Goal: Transaction & Acquisition: Purchase product/service

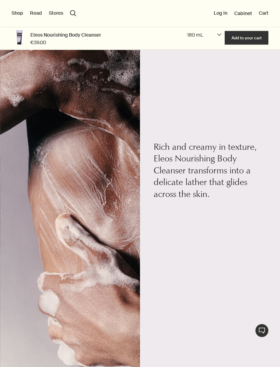
scroll to position [965, 0]
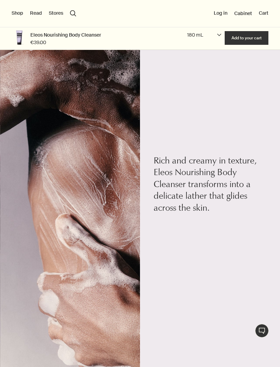
click at [262, 38] on button "Add Add to your cart" at bounding box center [247, 38] width 44 height 14
click at [18, 16] on button "Shop" at bounding box center [18, 13] width 12 height 7
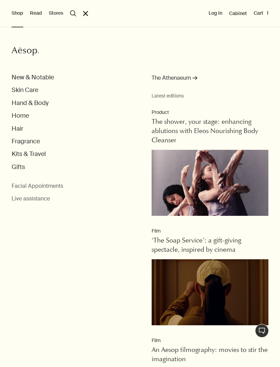
click at [32, 142] on button "Fragrance" at bounding box center [26, 141] width 28 height 8
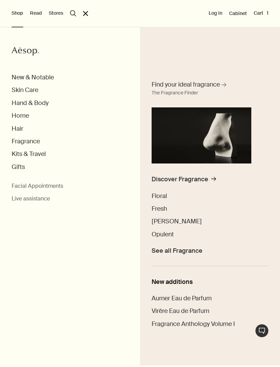
click at [189, 250] on span "See all Fragrance" at bounding box center [177, 251] width 51 height 8
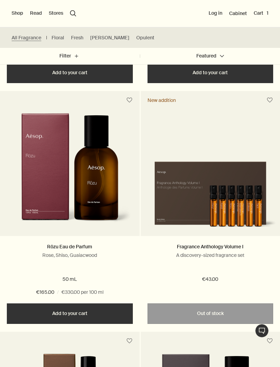
scroll to position [1851, 0]
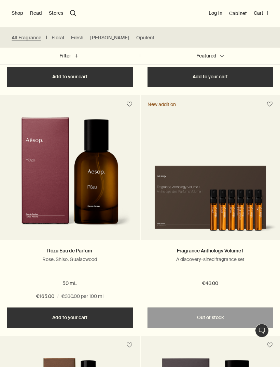
click at [245, 199] on img at bounding box center [210, 196] width 133 height 81
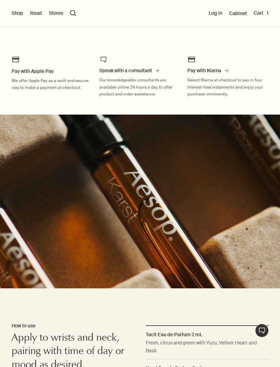
scroll to position [402, 0]
